Goal: Information Seeking & Learning: Check status

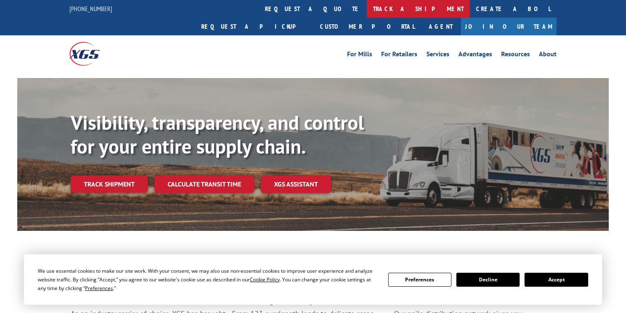
click at [367, 11] on link "track a shipment" at bounding box center [418, 9] width 103 height 18
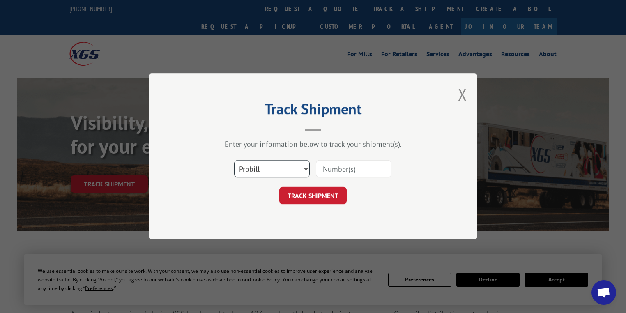
click at [245, 168] on select "Select category... Probill BOL PO" at bounding box center [272, 169] width 76 height 17
select select "po"
click at [234, 161] on select "Select category... Probill BOL PO" at bounding box center [272, 169] width 76 height 17
click at [342, 171] on input at bounding box center [354, 169] width 76 height 17
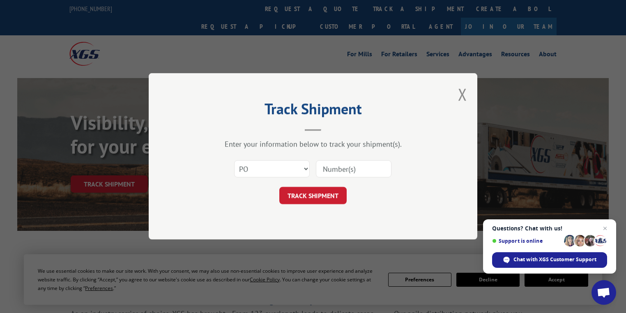
paste input "87506389"
type input "87506389"
click at [317, 200] on button "TRACK SHIPMENT" at bounding box center [312, 195] width 67 height 17
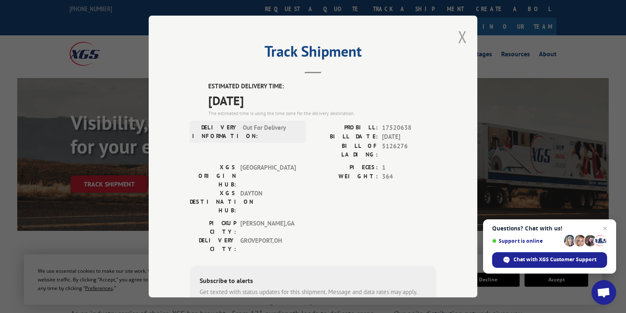
click at [460, 39] on button "Close modal" at bounding box center [462, 37] width 9 height 22
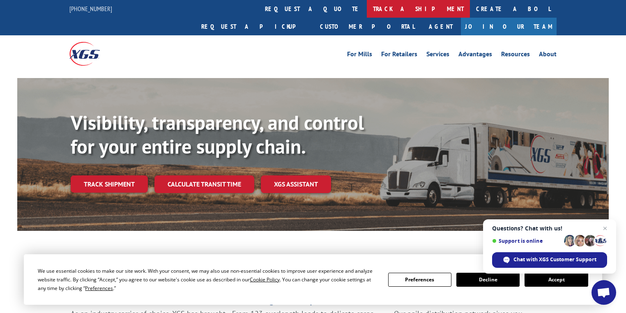
click at [367, 8] on link "track a shipment" at bounding box center [418, 9] width 103 height 18
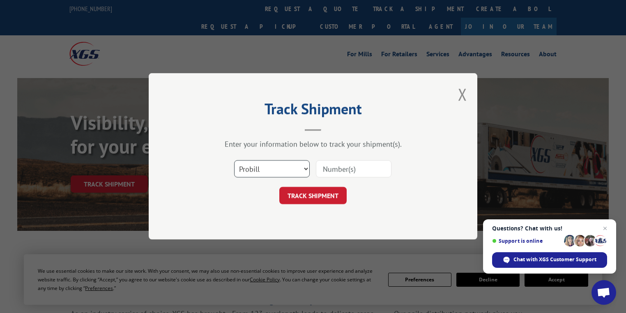
click at [276, 171] on select "Select category... Probill BOL PO" at bounding box center [272, 169] width 76 height 17
select select "po"
click at [234, 161] on select "Select category... Probill BOL PO" at bounding box center [272, 169] width 76 height 17
click at [343, 170] on input at bounding box center [354, 169] width 76 height 17
paste input "87506389"
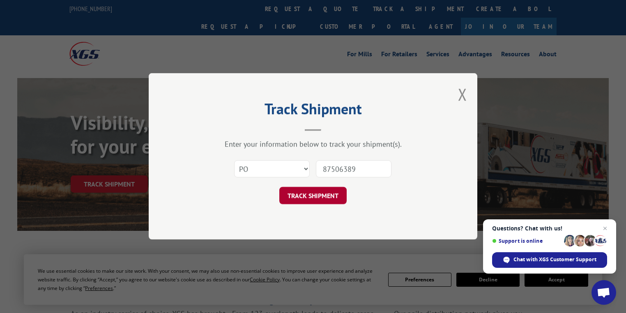
type input "87506389"
click at [330, 202] on button "TRACK SHIPMENT" at bounding box center [312, 195] width 67 height 17
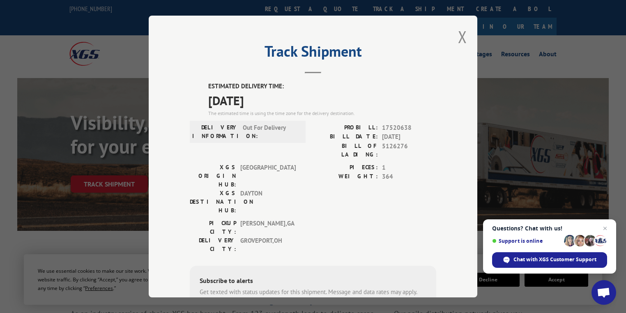
click at [465, 38] on div "Track Shipment ESTIMATED DELIVERY TIME: [DATE] The estimated time is using the …" at bounding box center [313, 157] width 329 height 282
click at [461, 33] on button "Close modal" at bounding box center [462, 37] width 9 height 22
